Goal: Transaction & Acquisition: Obtain resource

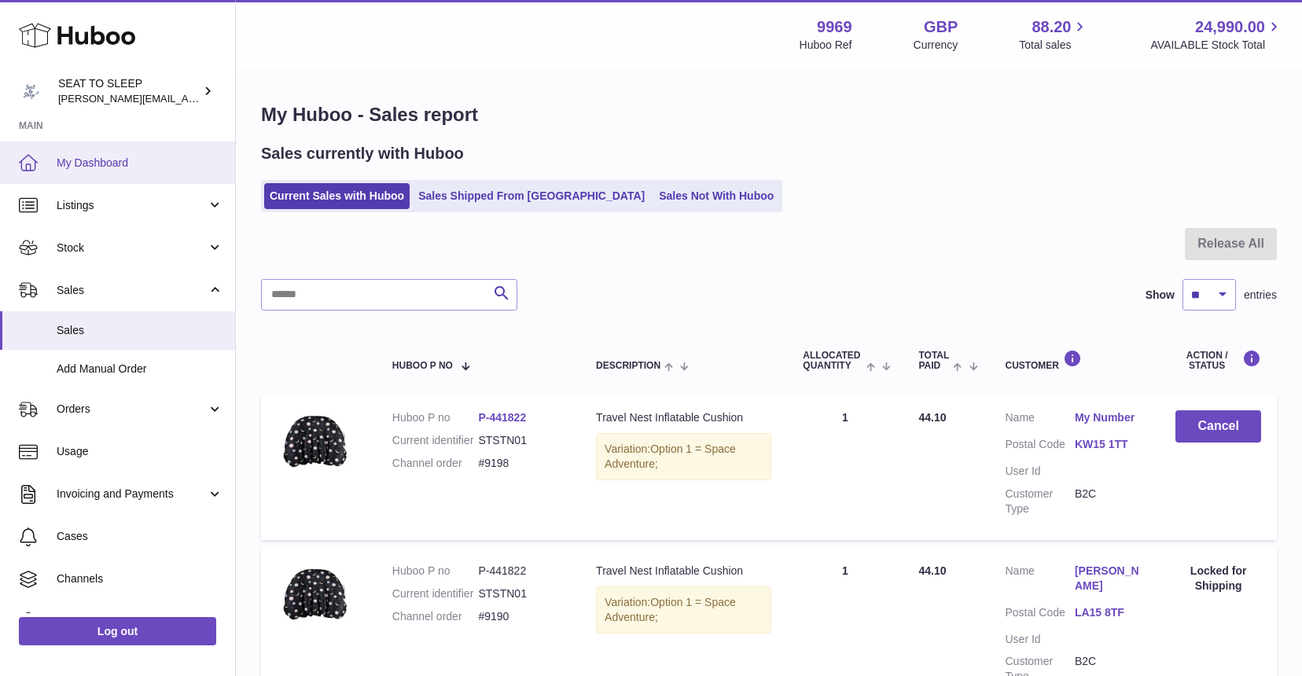
click at [98, 164] on span "My Dashboard" at bounding box center [140, 163] width 167 height 15
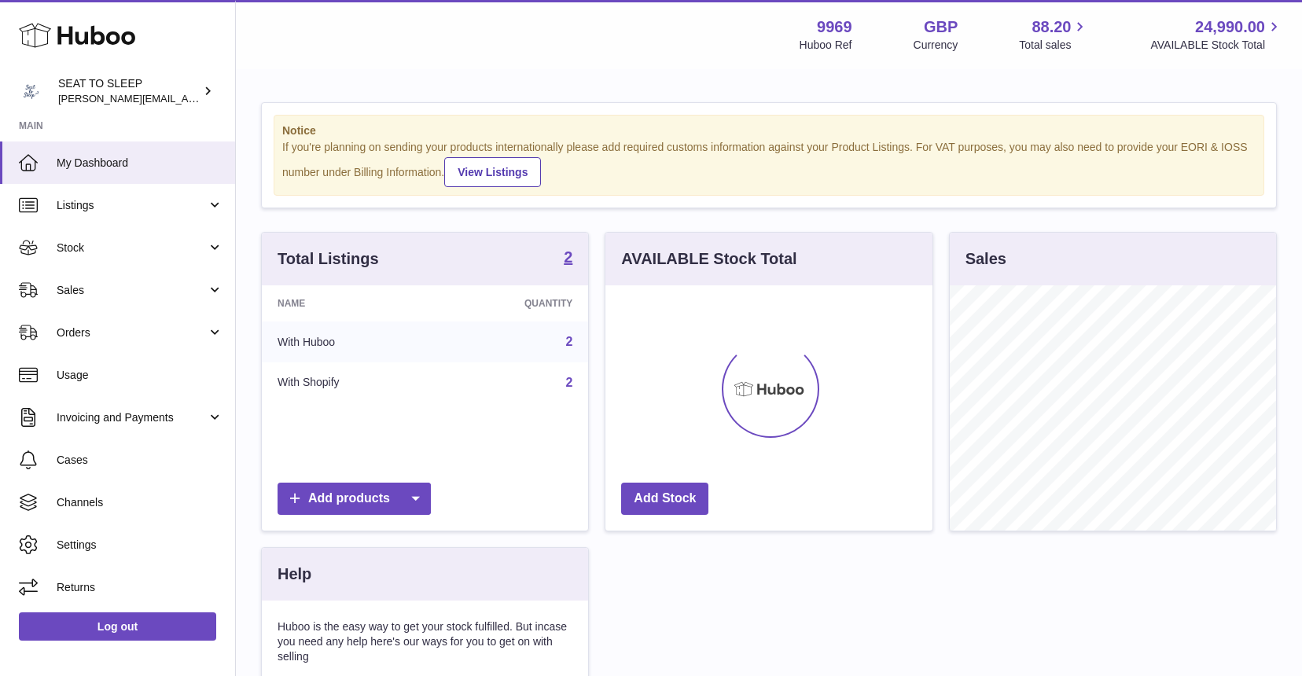
scroll to position [245, 327]
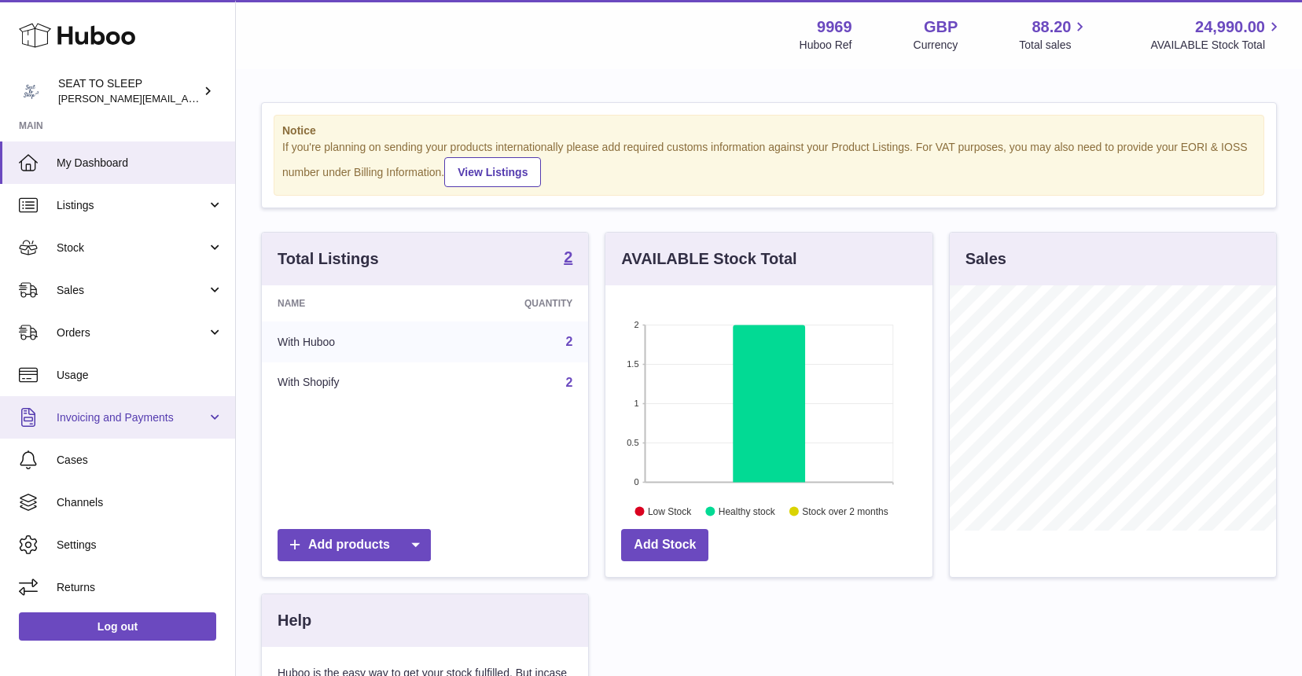
click at [101, 421] on span "Invoicing and Payments" at bounding box center [132, 417] width 150 height 15
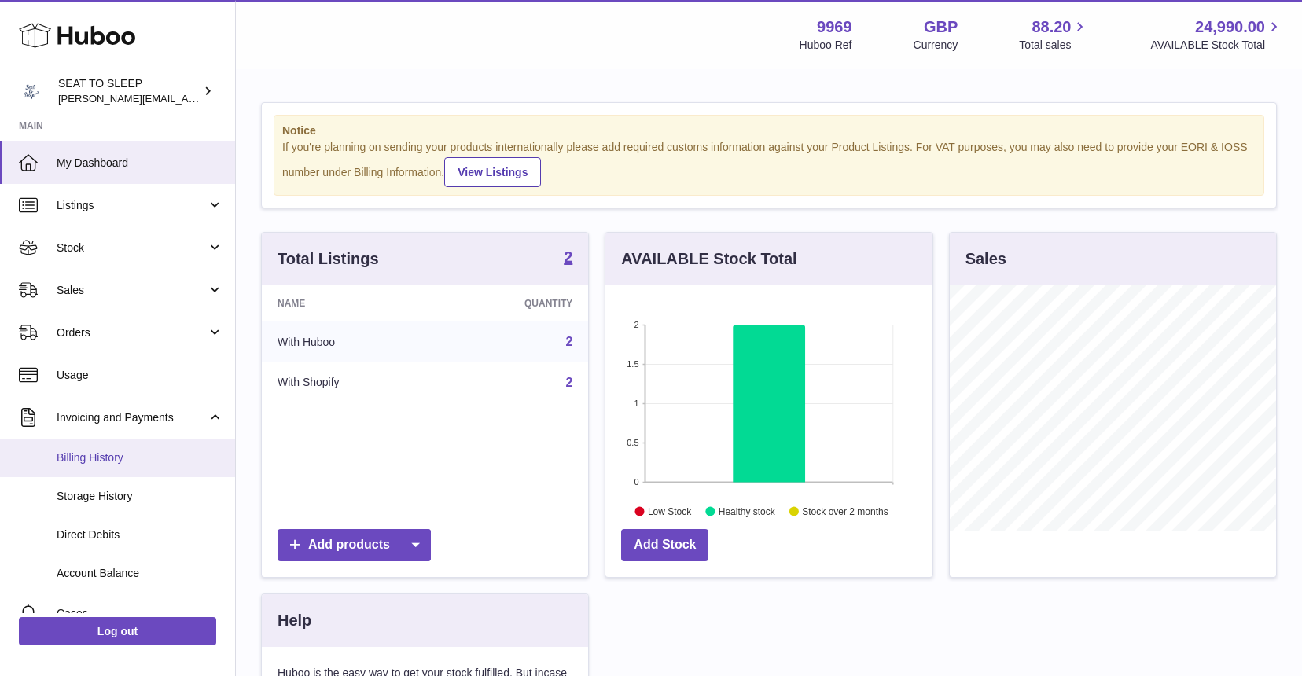
click at [100, 451] on span "Billing History" at bounding box center [140, 458] width 167 height 15
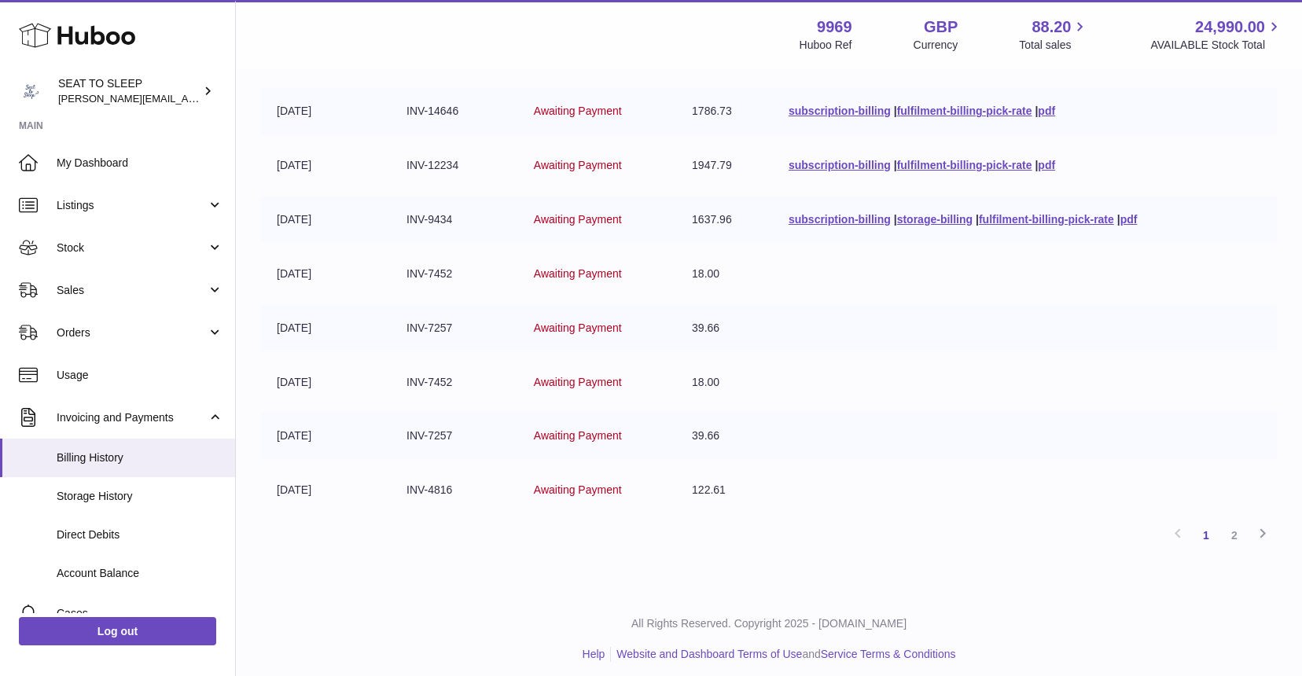
scroll to position [337, 0]
click at [1235, 529] on link "2" at bounding box center [1234, 536] width 28 height 28
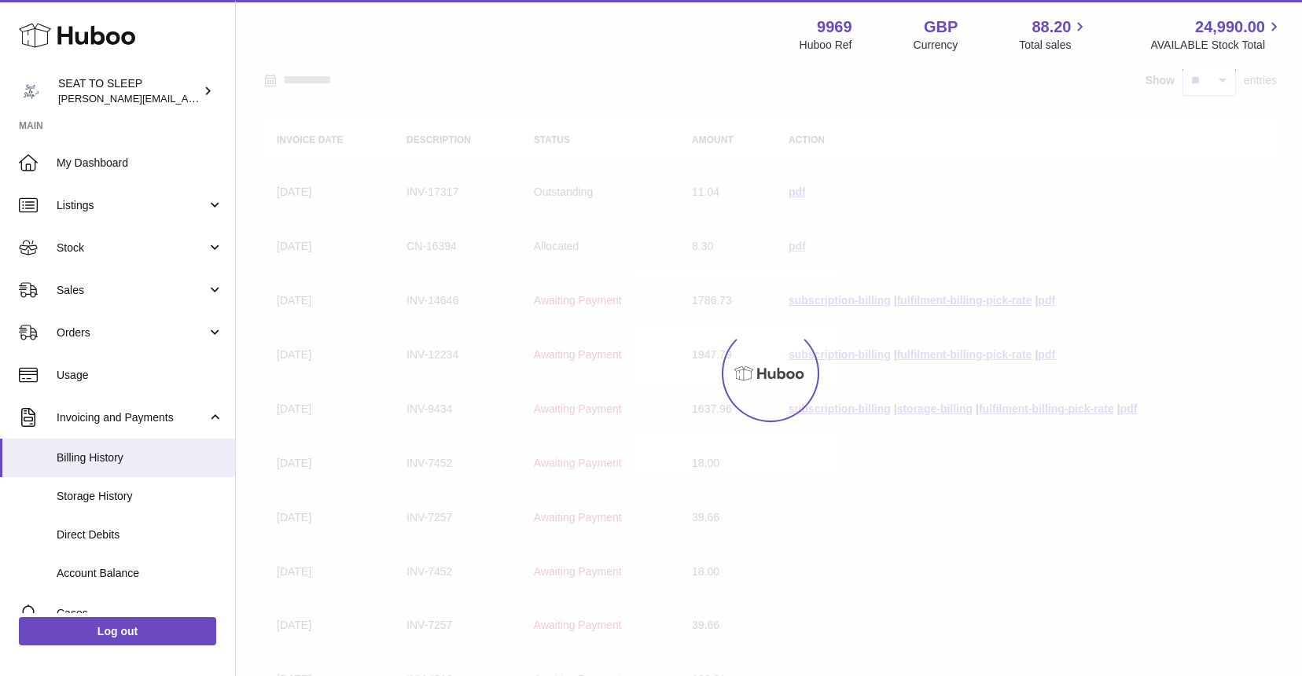
scroll to position [71, 0]
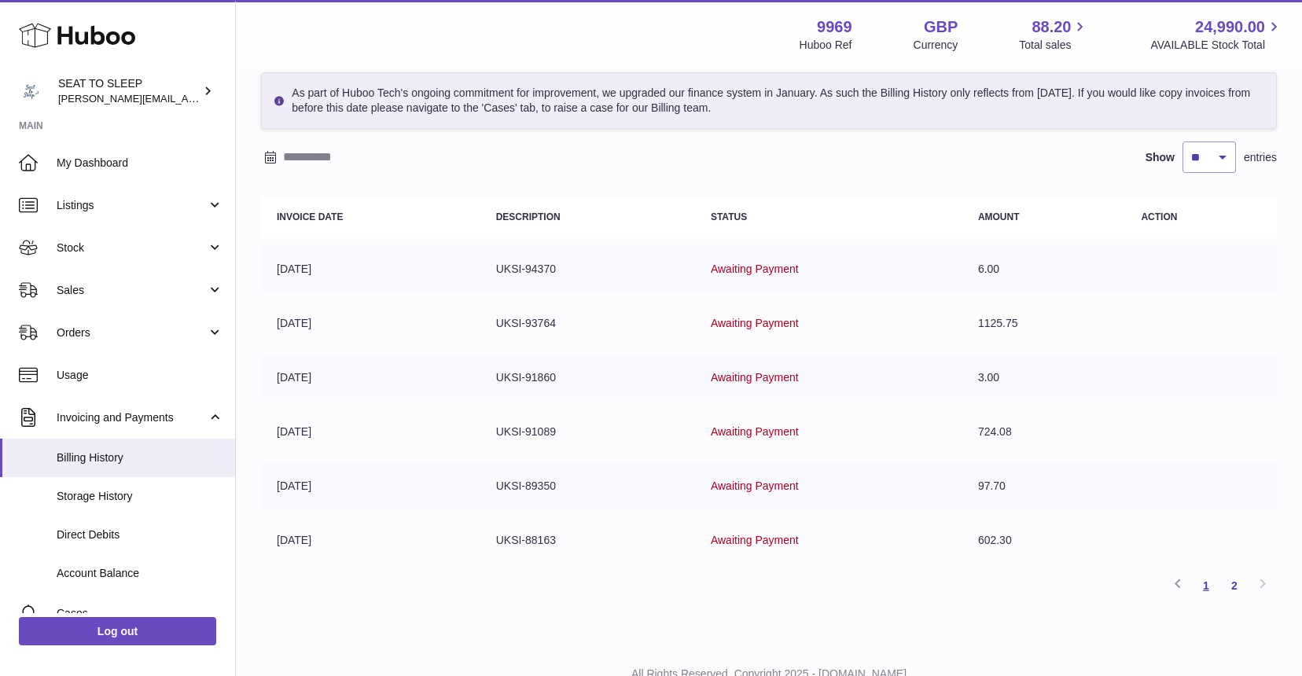
click at [1206, 584] on link "1" at bounding box center [1206, 586] width 28 height 28
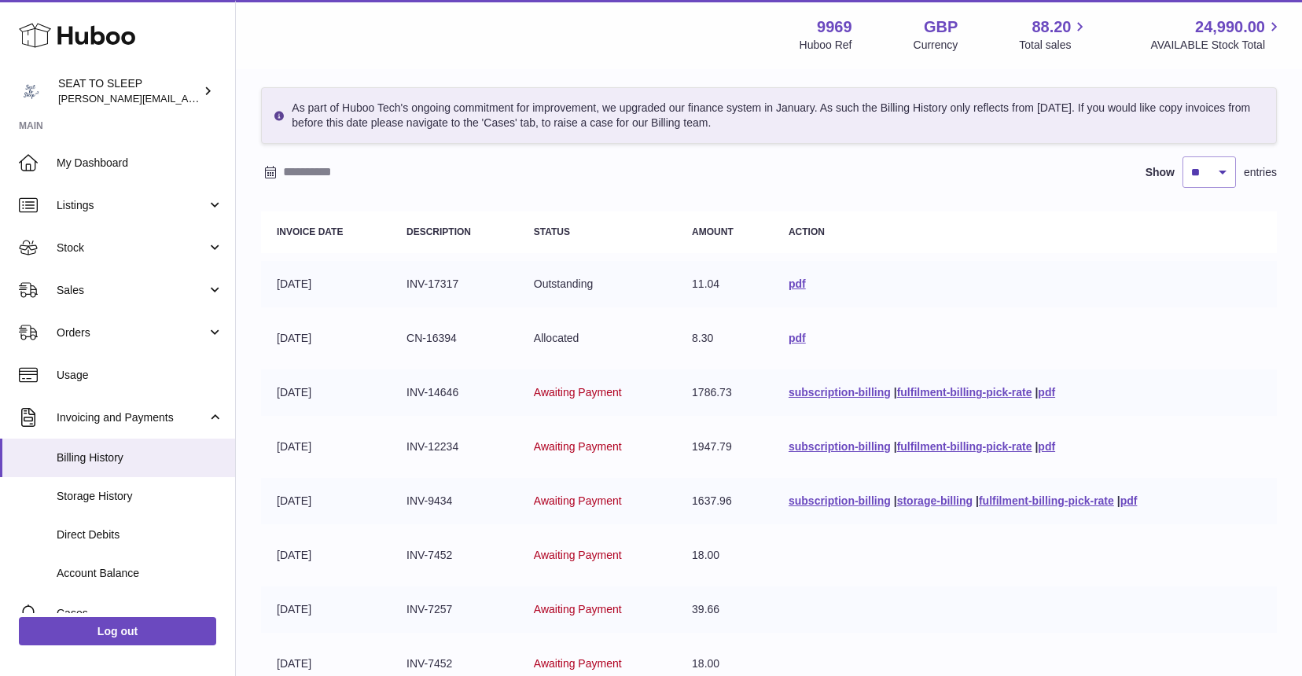
scroll to position [55, 0]
click at [790, 338] on link "pdf" at bounding box center [797, 339] width 17 height 13
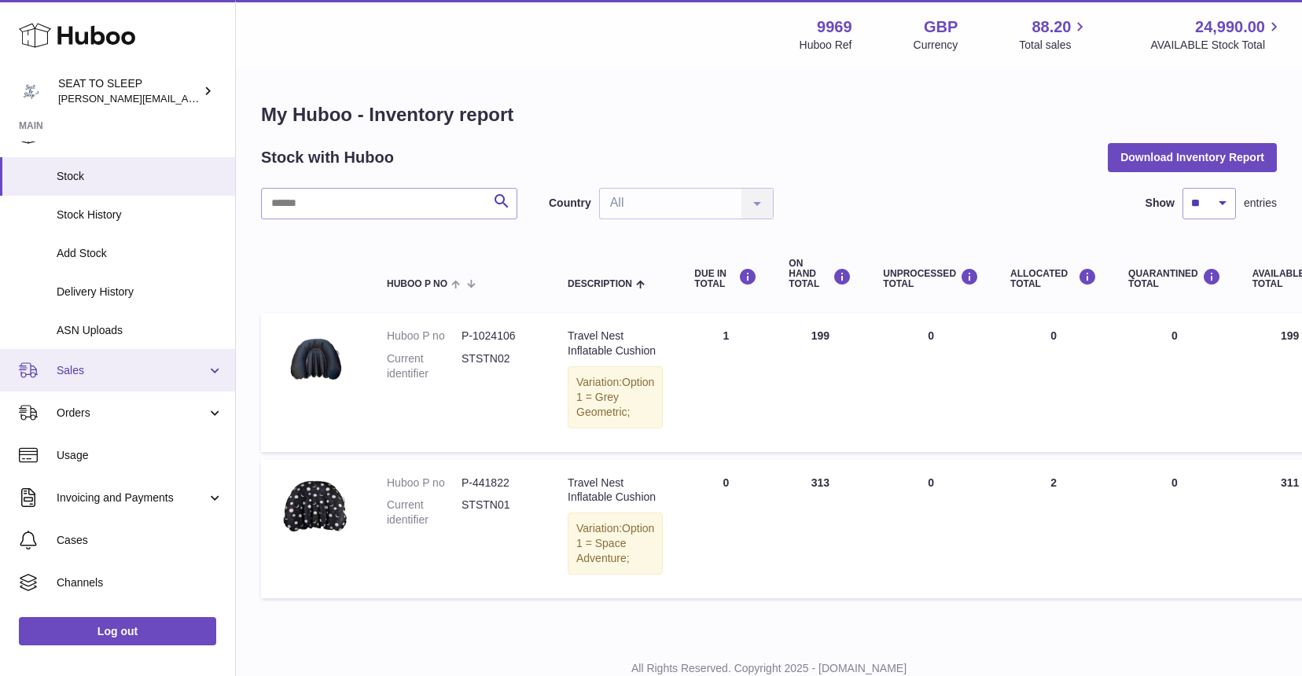
scroll to position [116, 0]
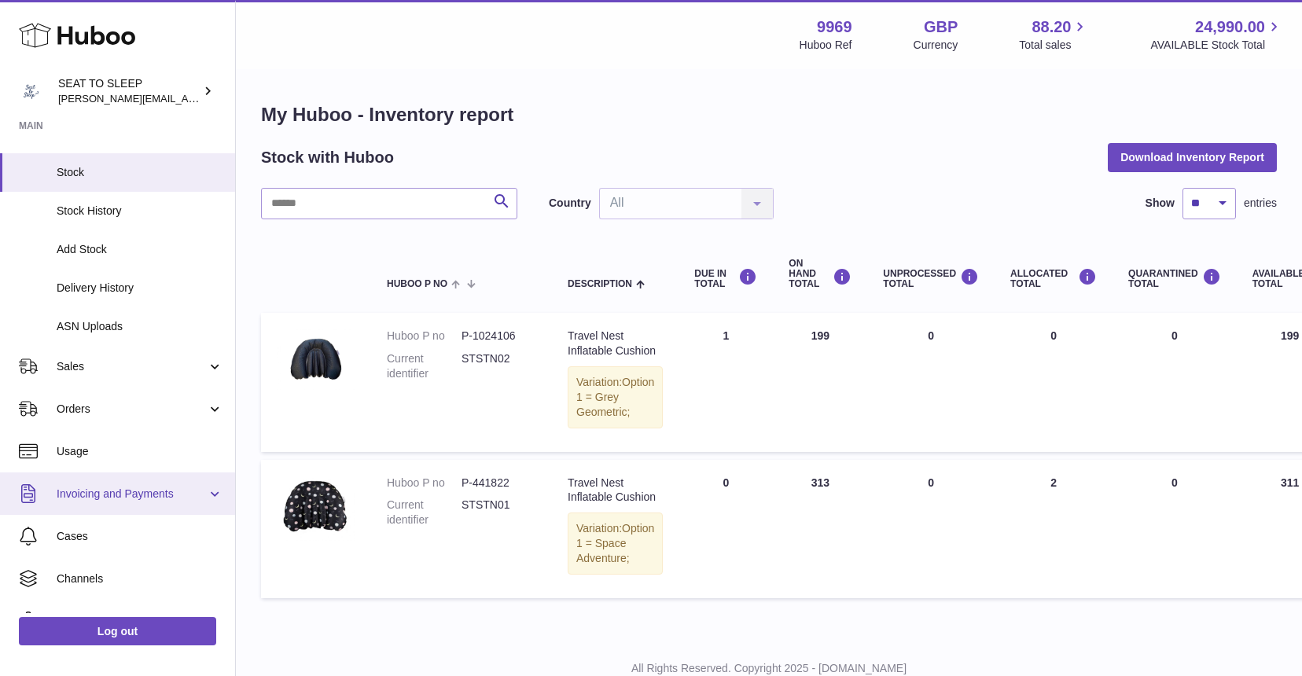
click at [82, 481] on link "Invoicing and Payments" at bounding box center [117, 494] width 235 height 42
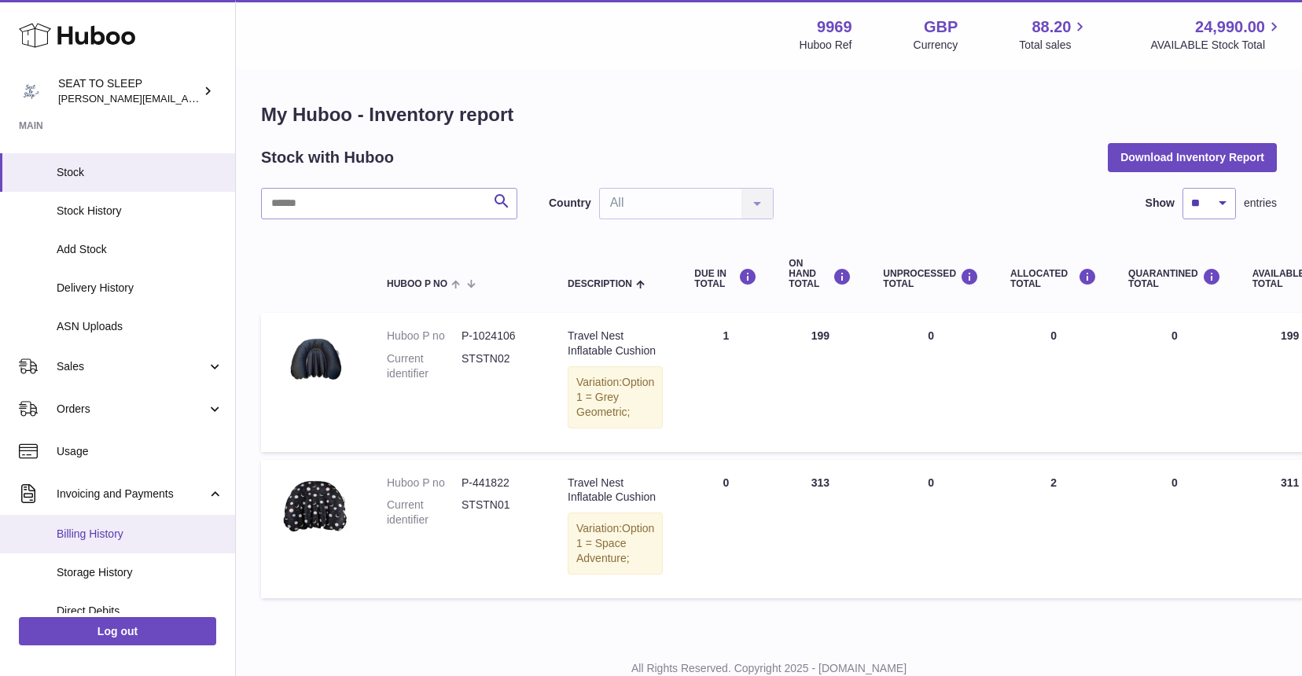
click at [88, 527] on span "Billing History" at bounding box center [140, 534] width 167 height 15
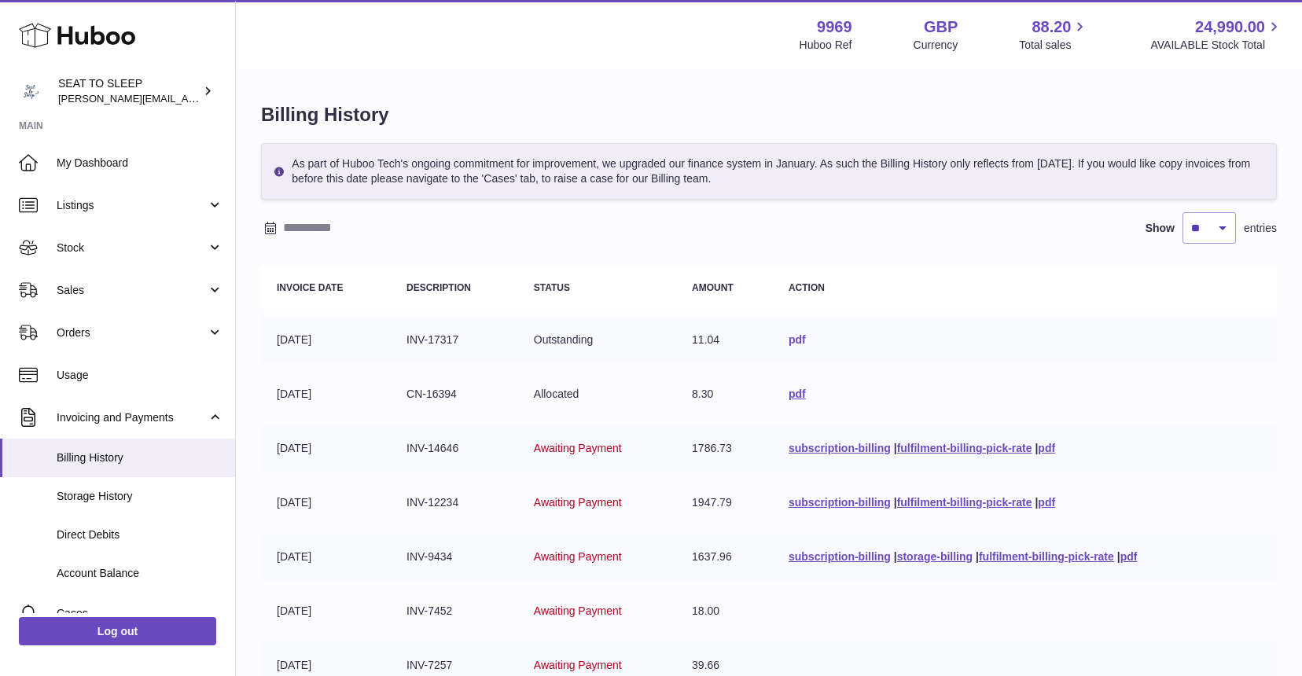
click at [793, 337] on link "pdf" at bounding box center [797, 339] width 17 height 13
click at [108, 528] on span "Direct Debits" at bounding box center [140, 535] width 167 height 15
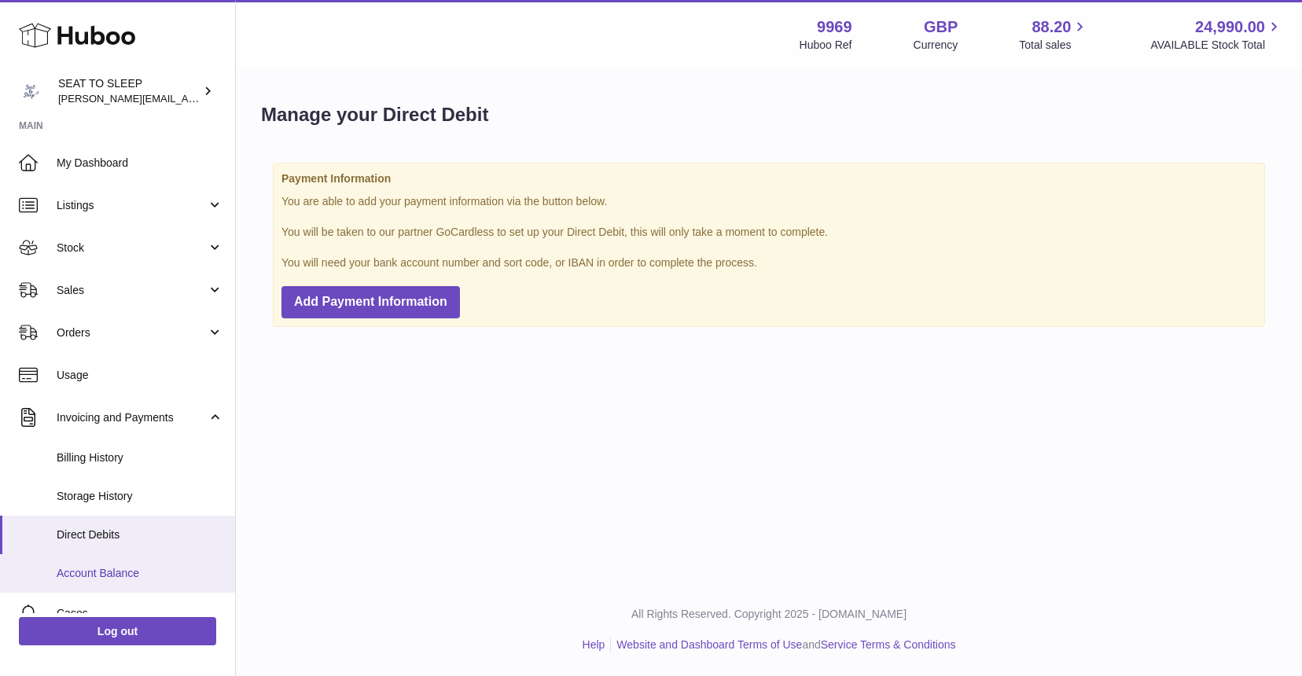
click at [109, 569] on span "Account Balance" at bounding box center [140, 573] width 167 height 15
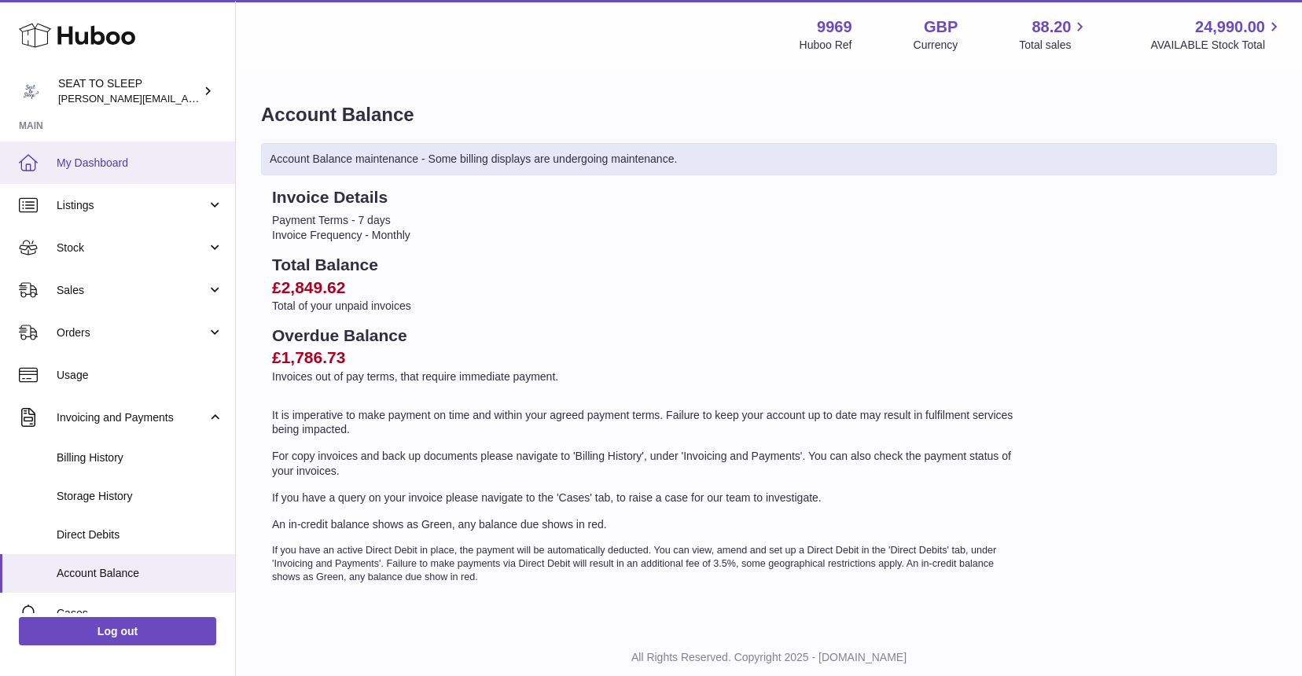
click at [94, 156] on span "My Dashboard" at bounding box center [140, 163] width 167 height 15
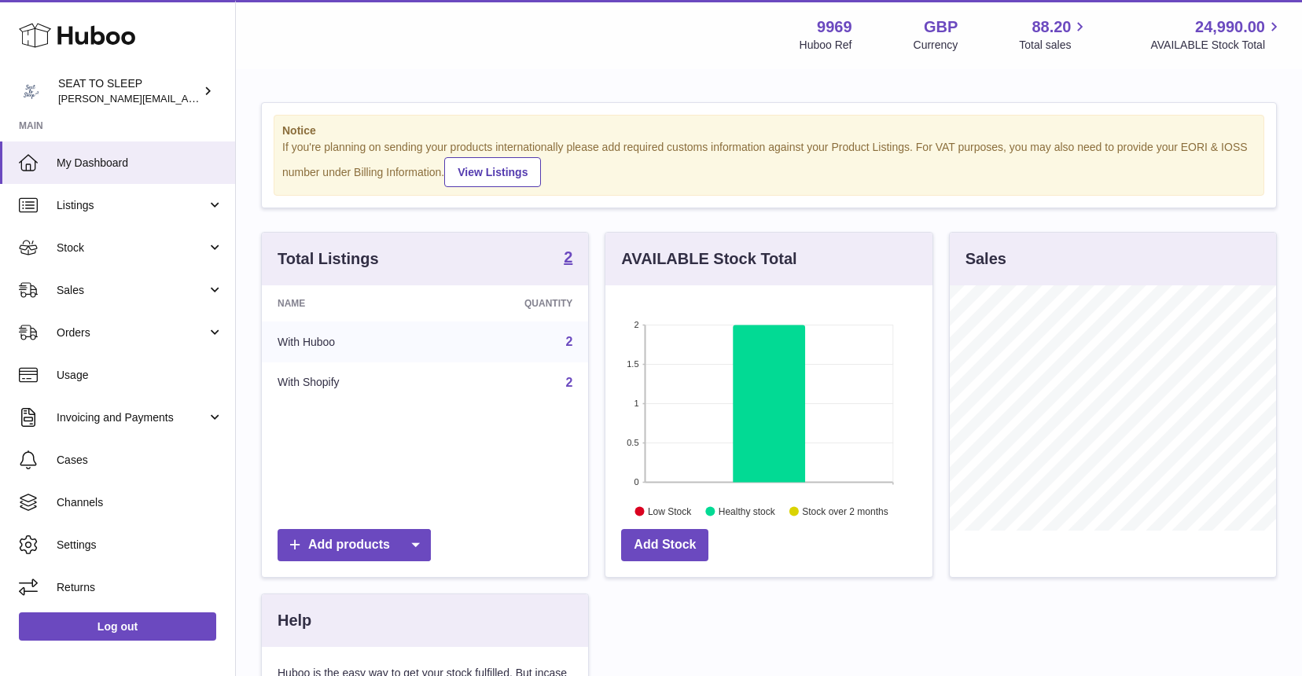
scroll to position [245, 327]
